Goal: Find specific page/section: Find specific page/section

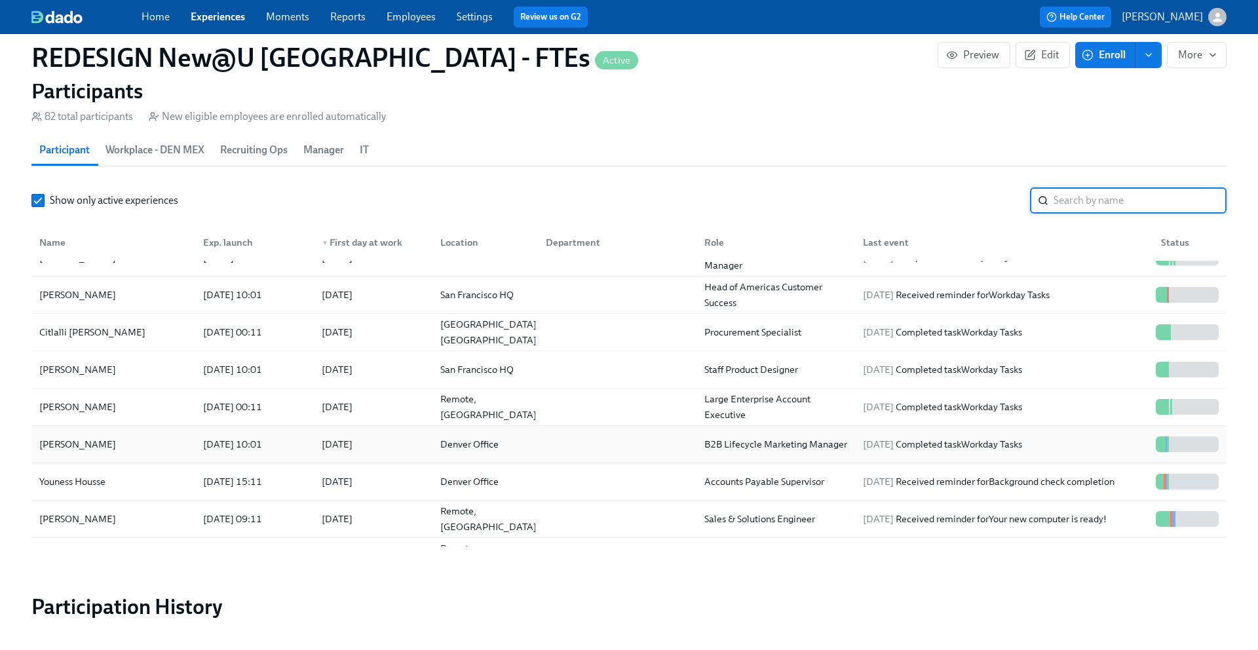
scroll to position [768, 0]
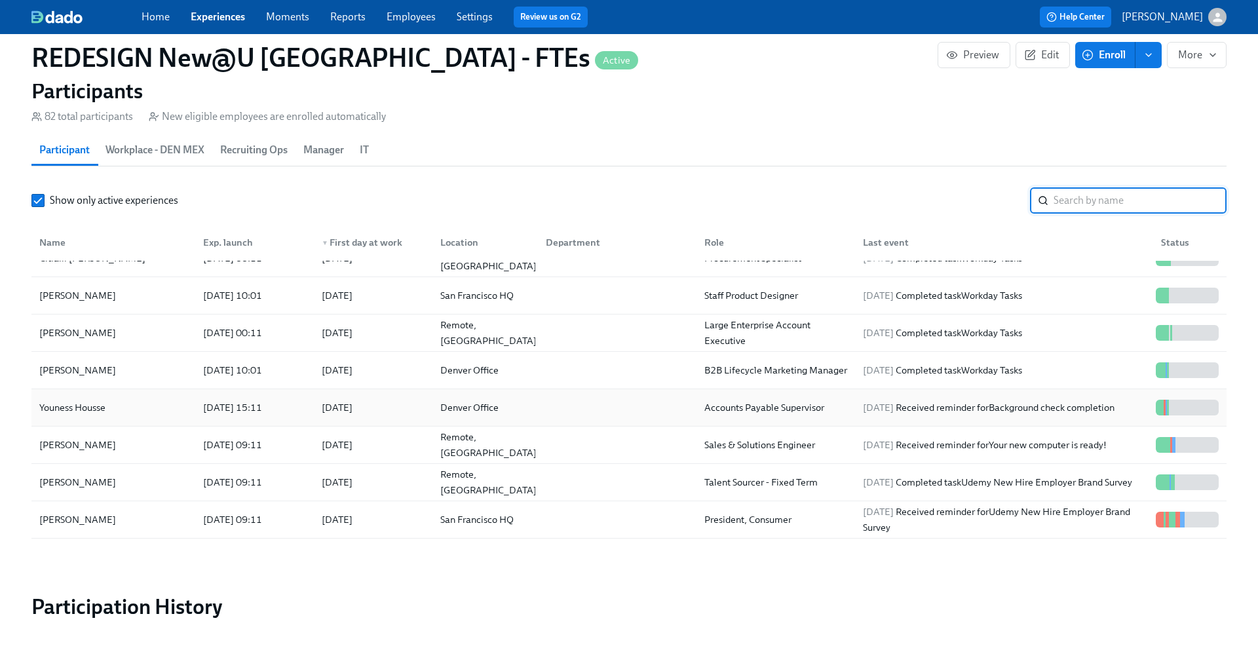
click at [97, 411] on div "Youness Housse" at bounding box center [72, 408] width 77 height 16
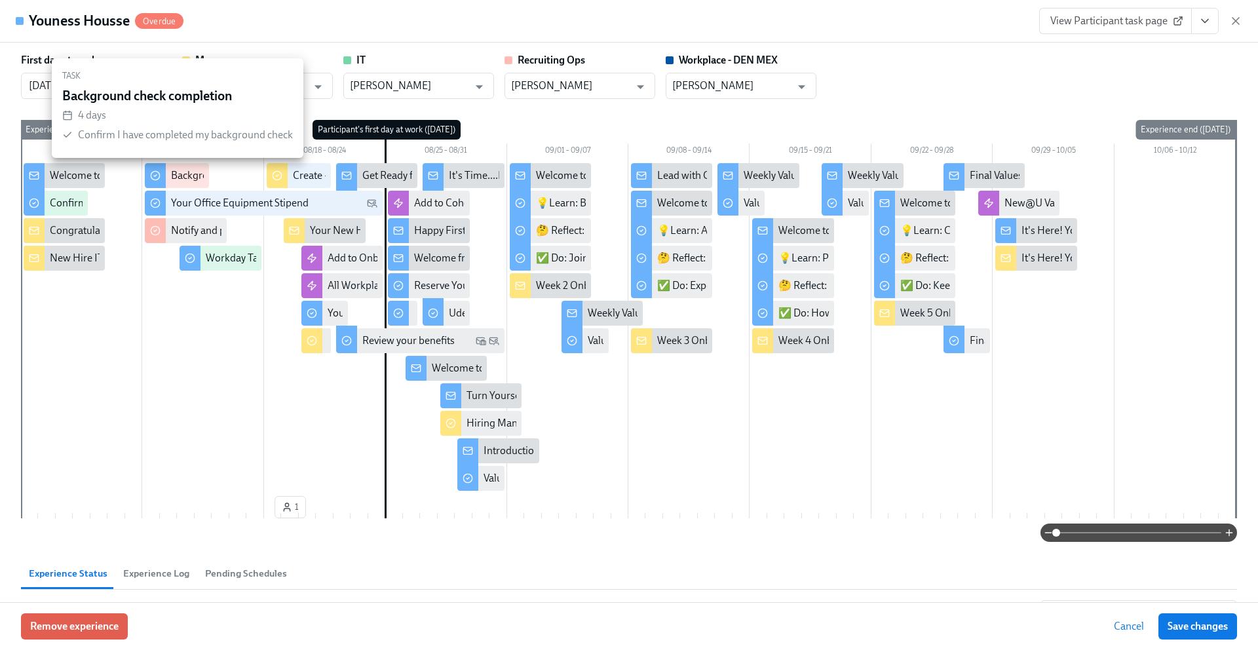
click at [168, 170] on div "Background check completion" at bounding box center [177, 175] width 64 height 25
click at [192, 176] on div "Background check completion" at bounding box center [239, 175] width 136 height 14
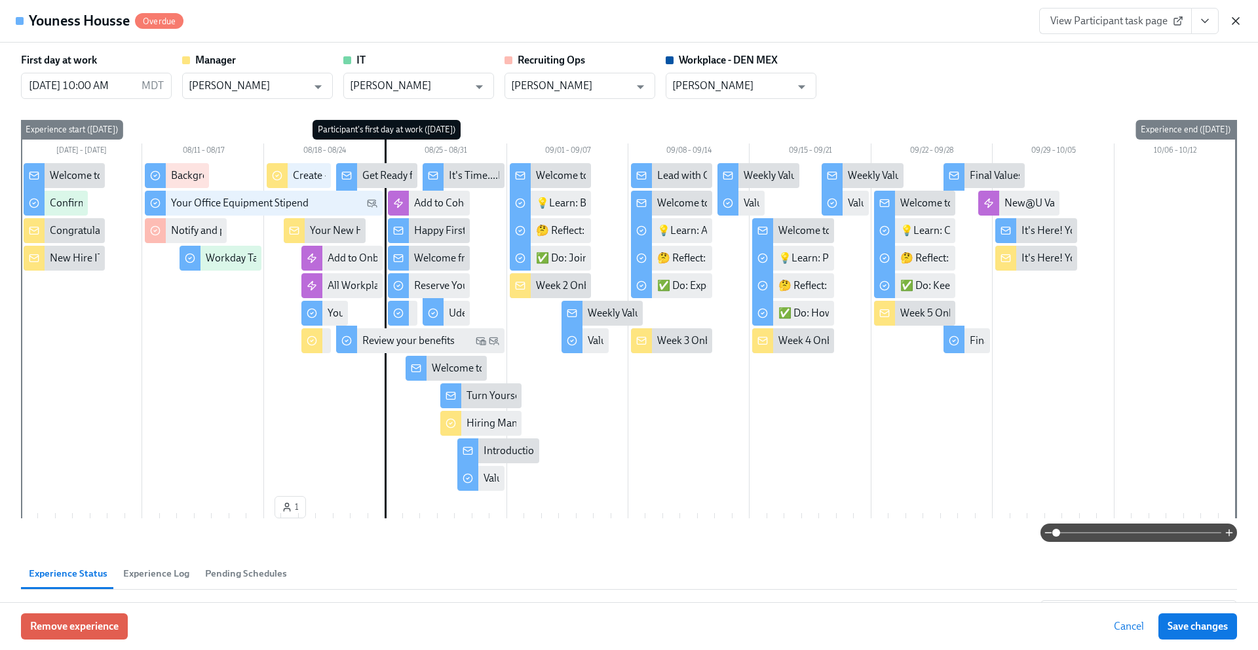
click at [1237, 20] on icon "button" at bounding box center [1235, 20] width 13 height 13
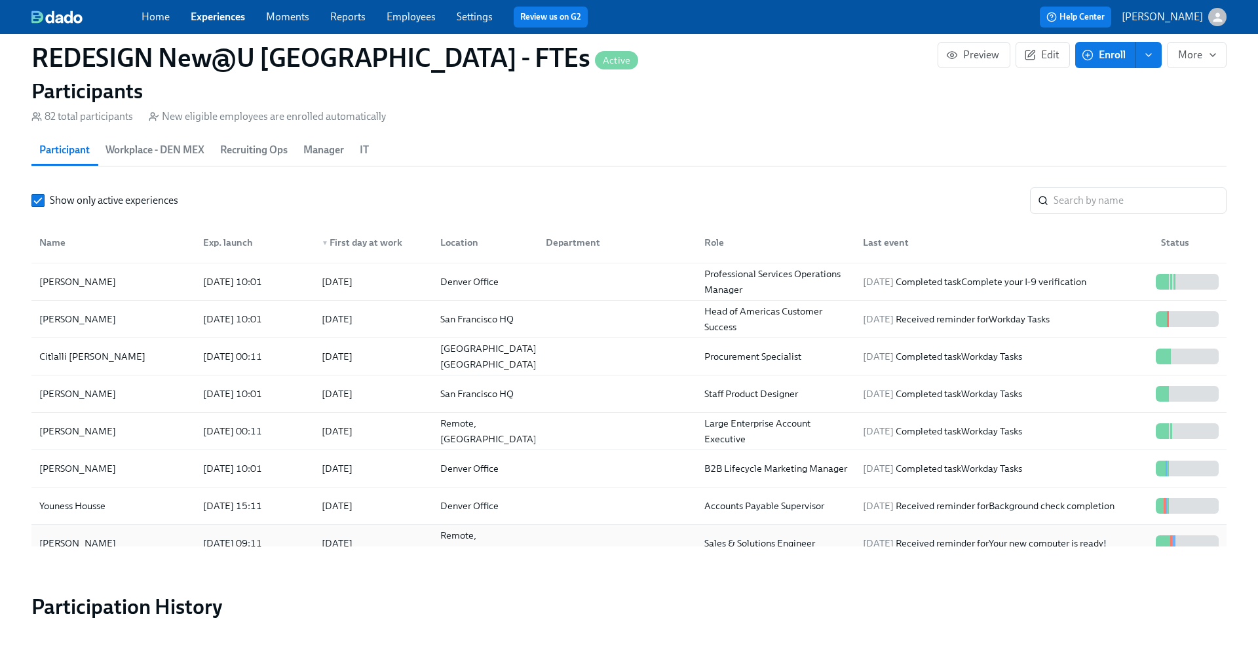
scroll to position [669, 0]
click at [1076, 204] on input "search" at bounding box center [1139, 200] width 173 height 26
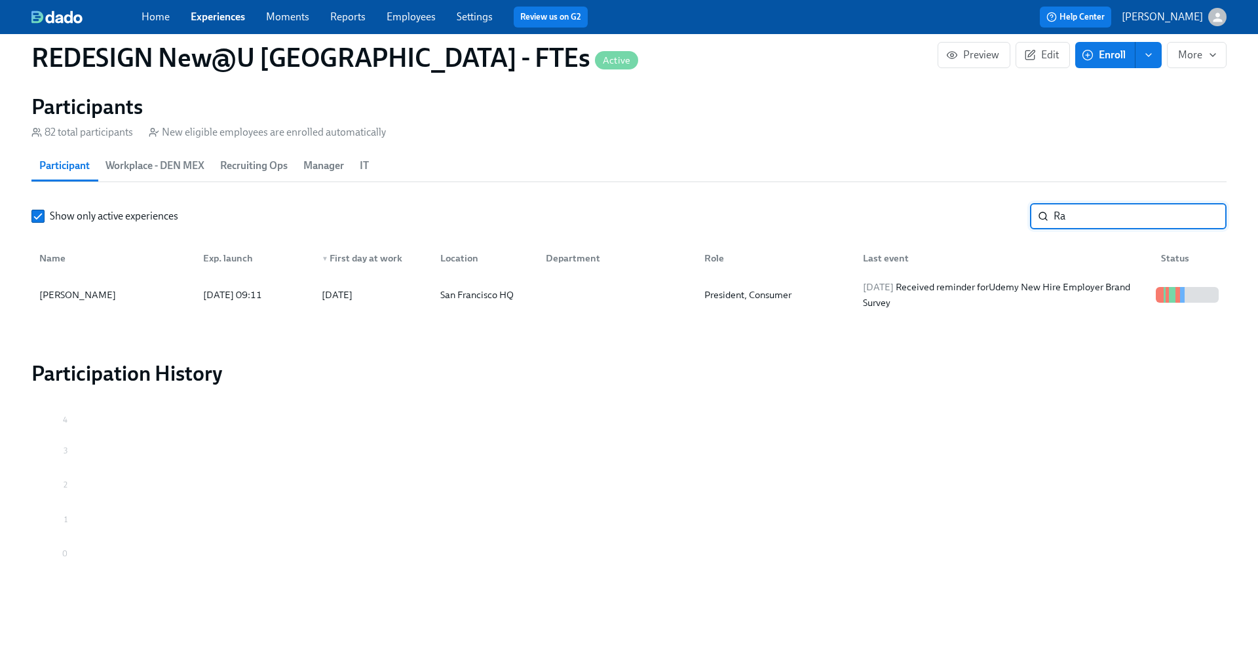
type input "R"
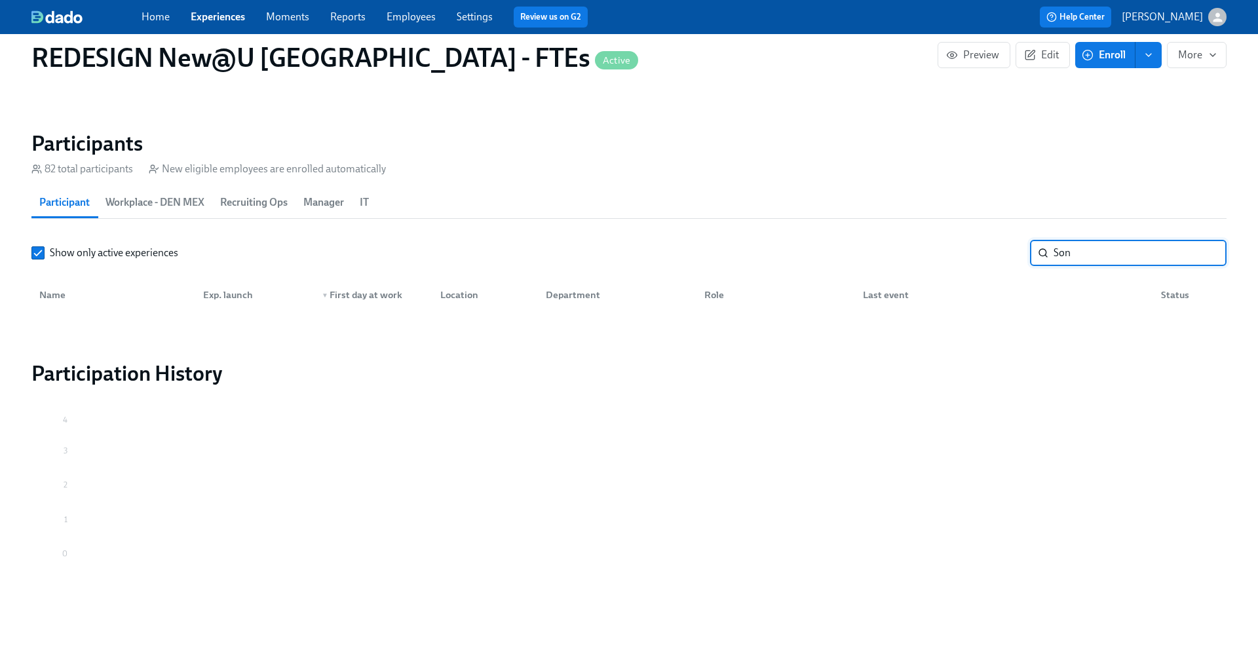
scroll to position [1207, 0]
type input "S"
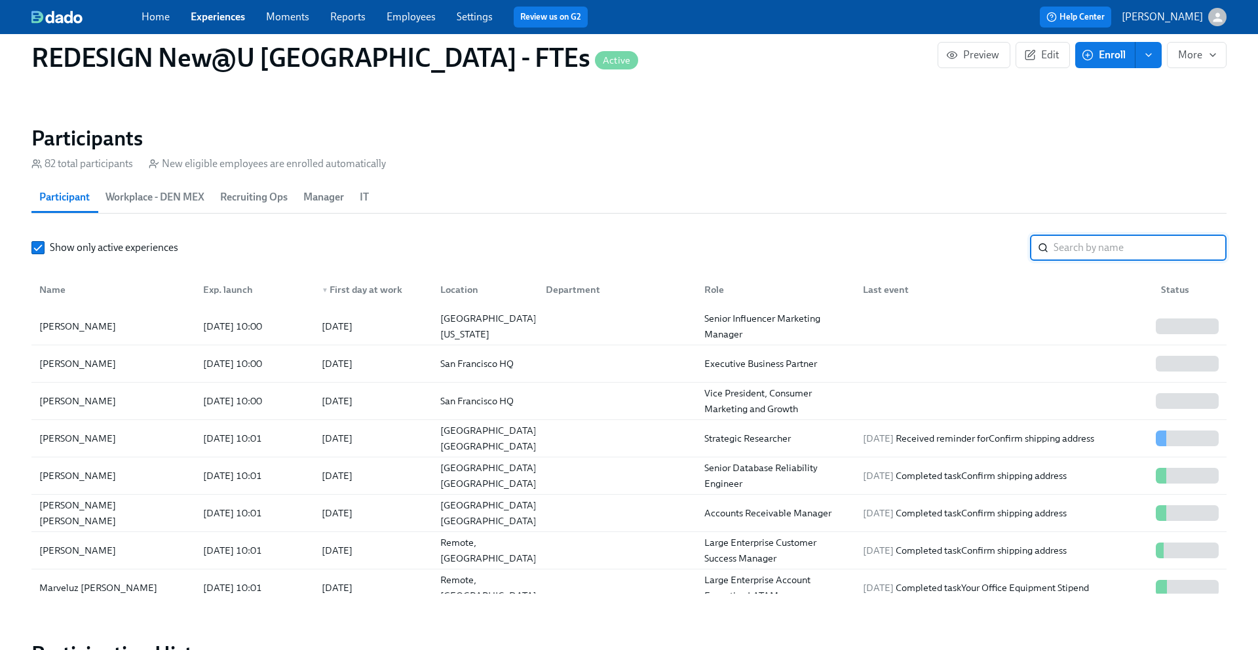
scroll to position [1254, 0]
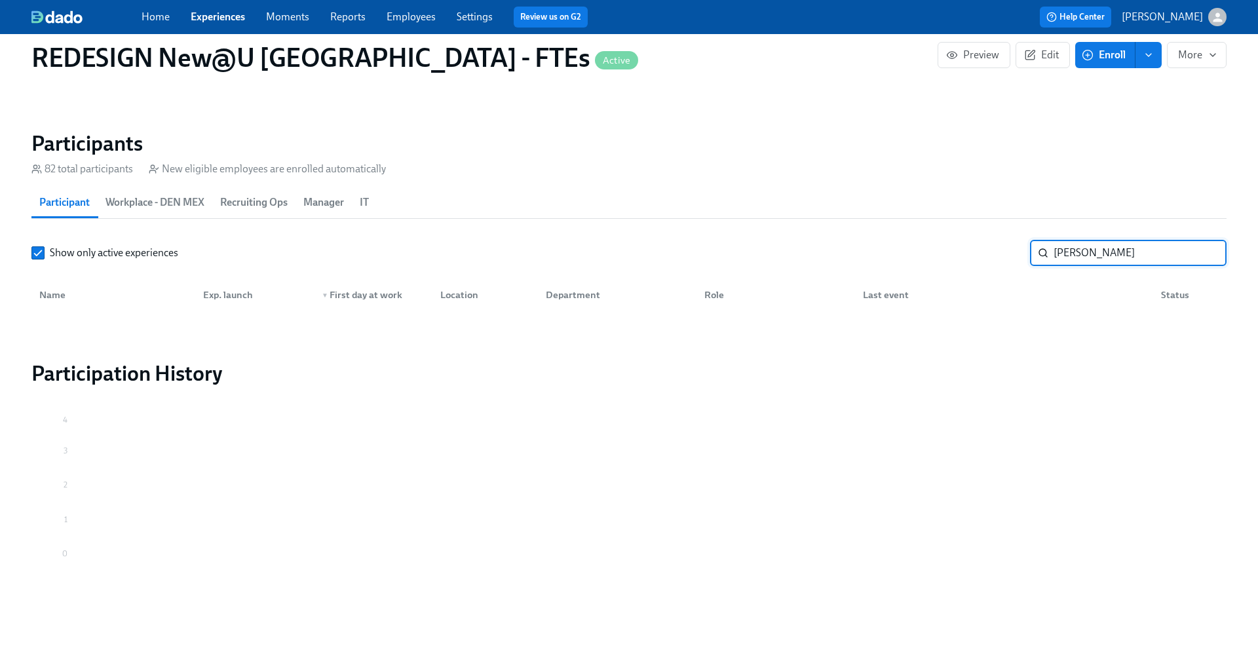
scroll to position [1207, 0]
type input "O"
type input "N"
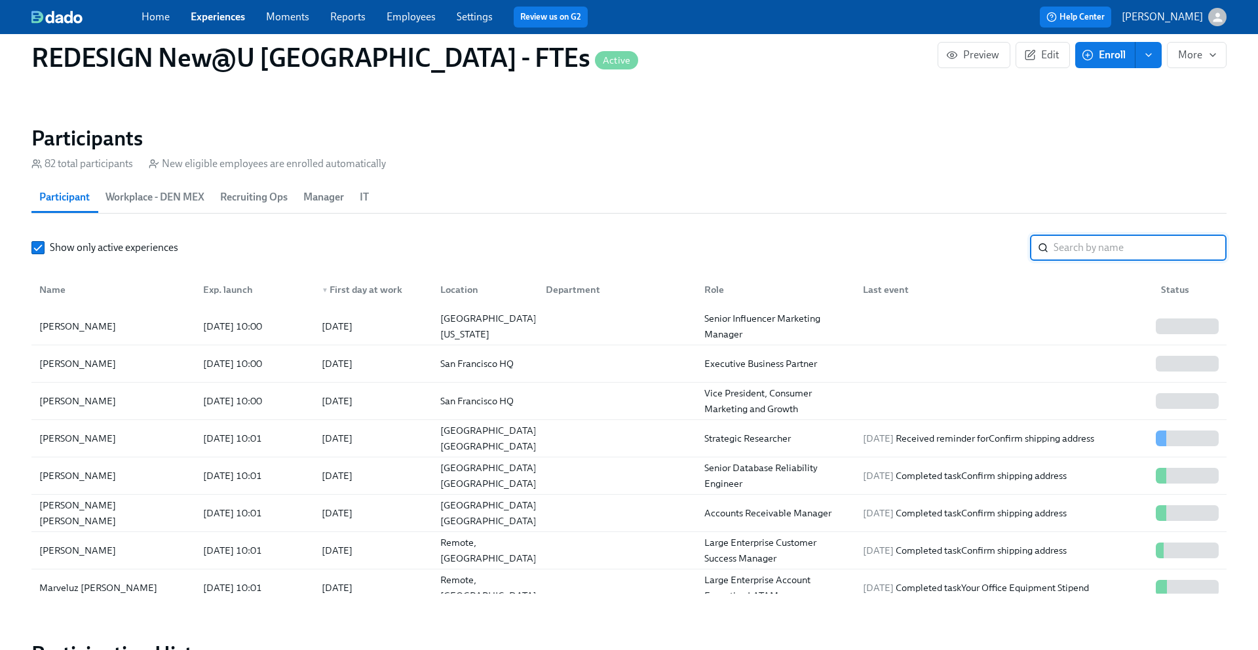
scroll to position [1254, 0]
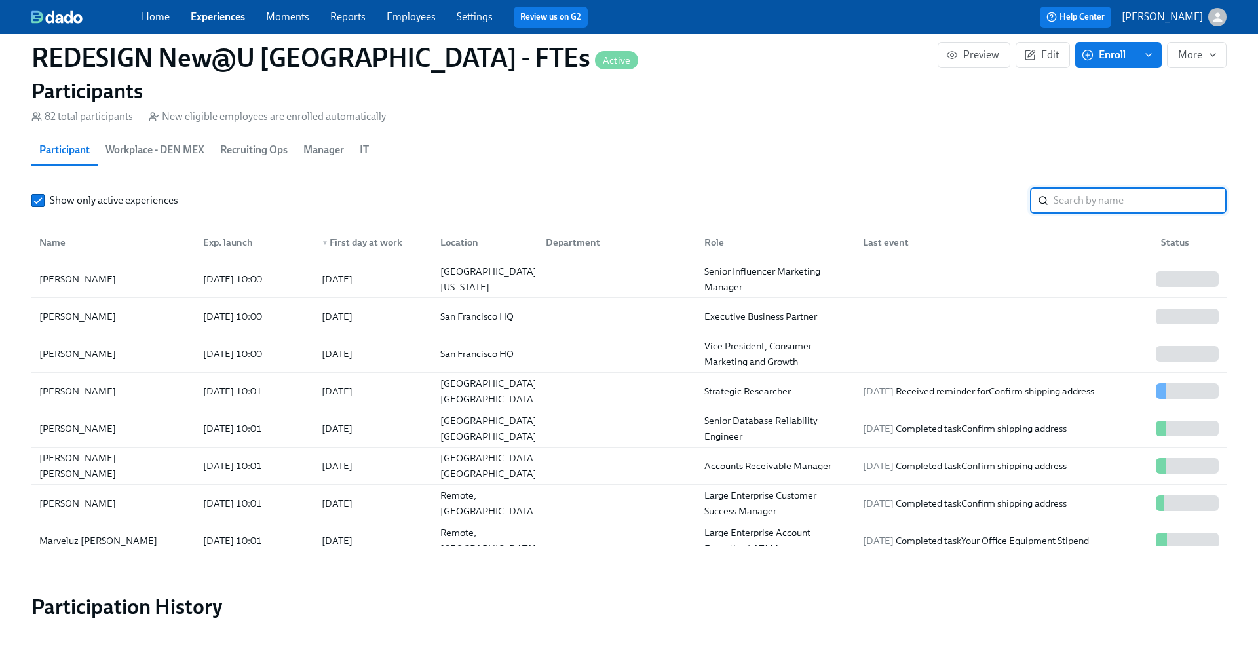
click at [1078, 207] on input "search" at bounding box center [1139, 200] width 173 height 26
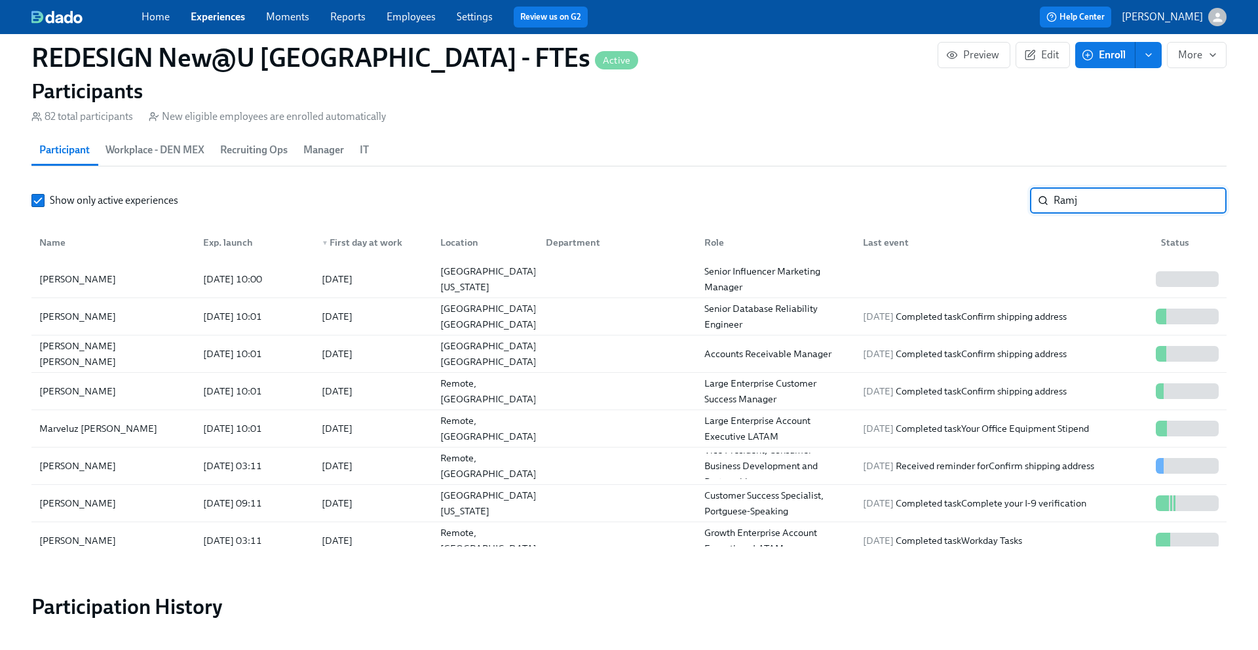
scroll to position [1243, 0]
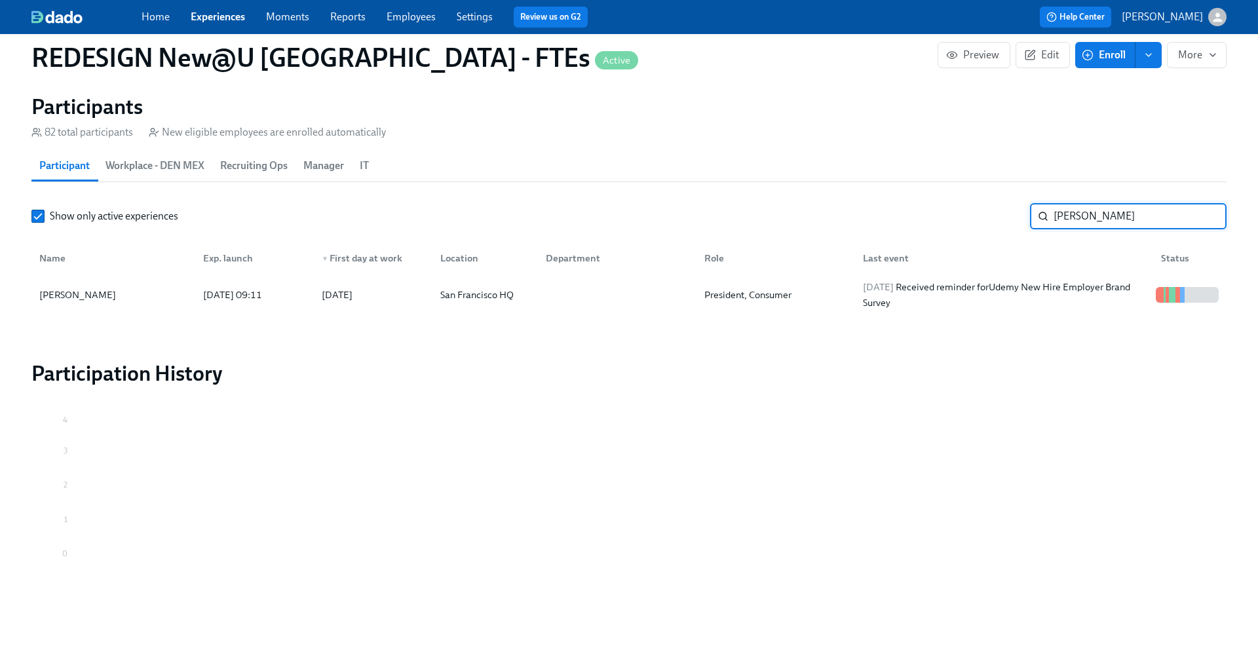
type input "[PERSON_NAME]"
click at [81, 295] on div "[PERSON_NAME]" at bounding box center [77, 295] width 87 height 16
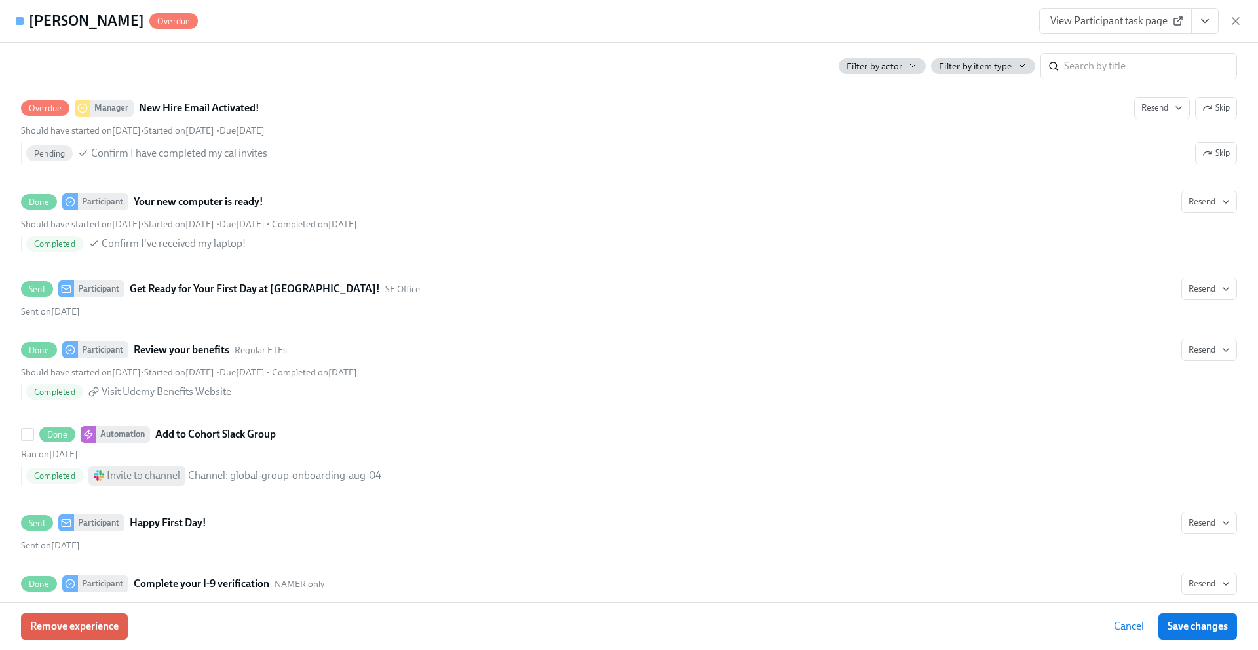
scroll to position [1862, 0]
